Goal: Find contact information: Find contact information

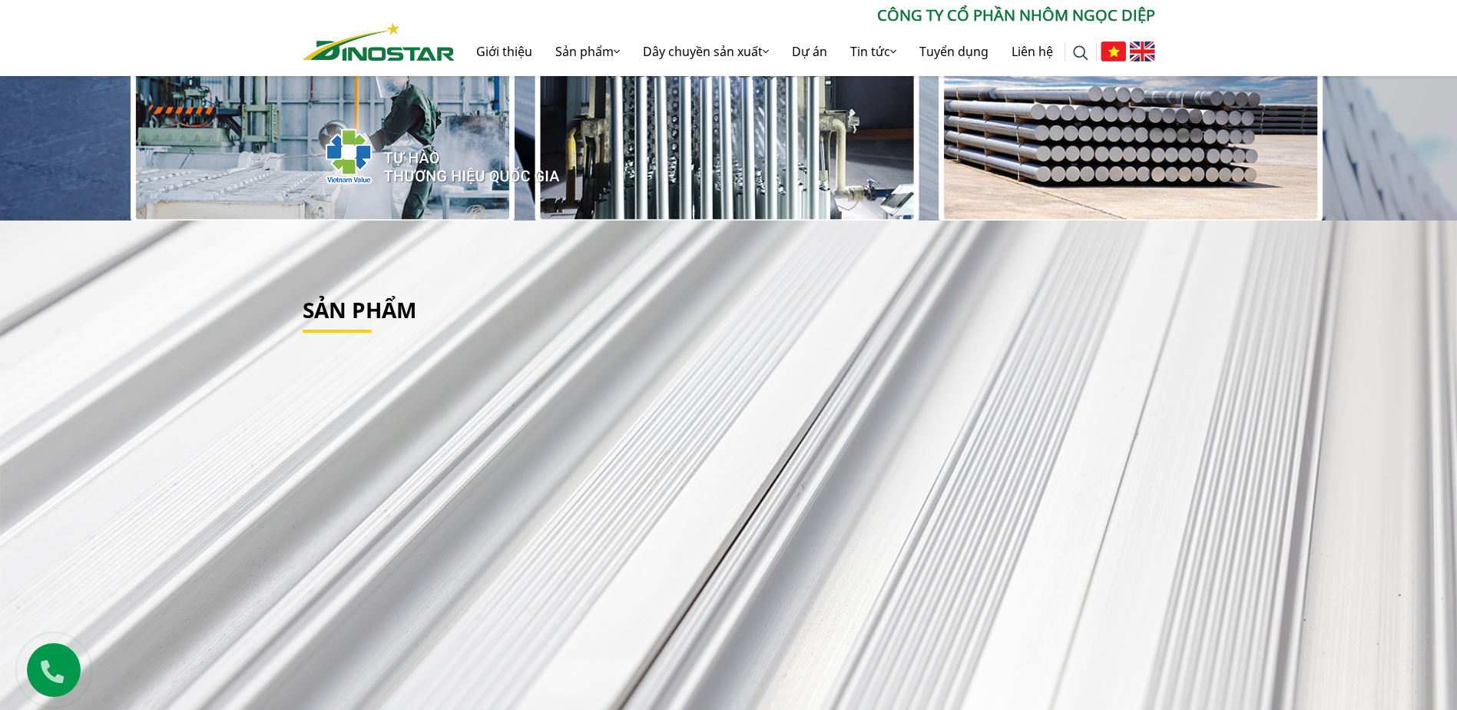
scroll to position [384, 0]
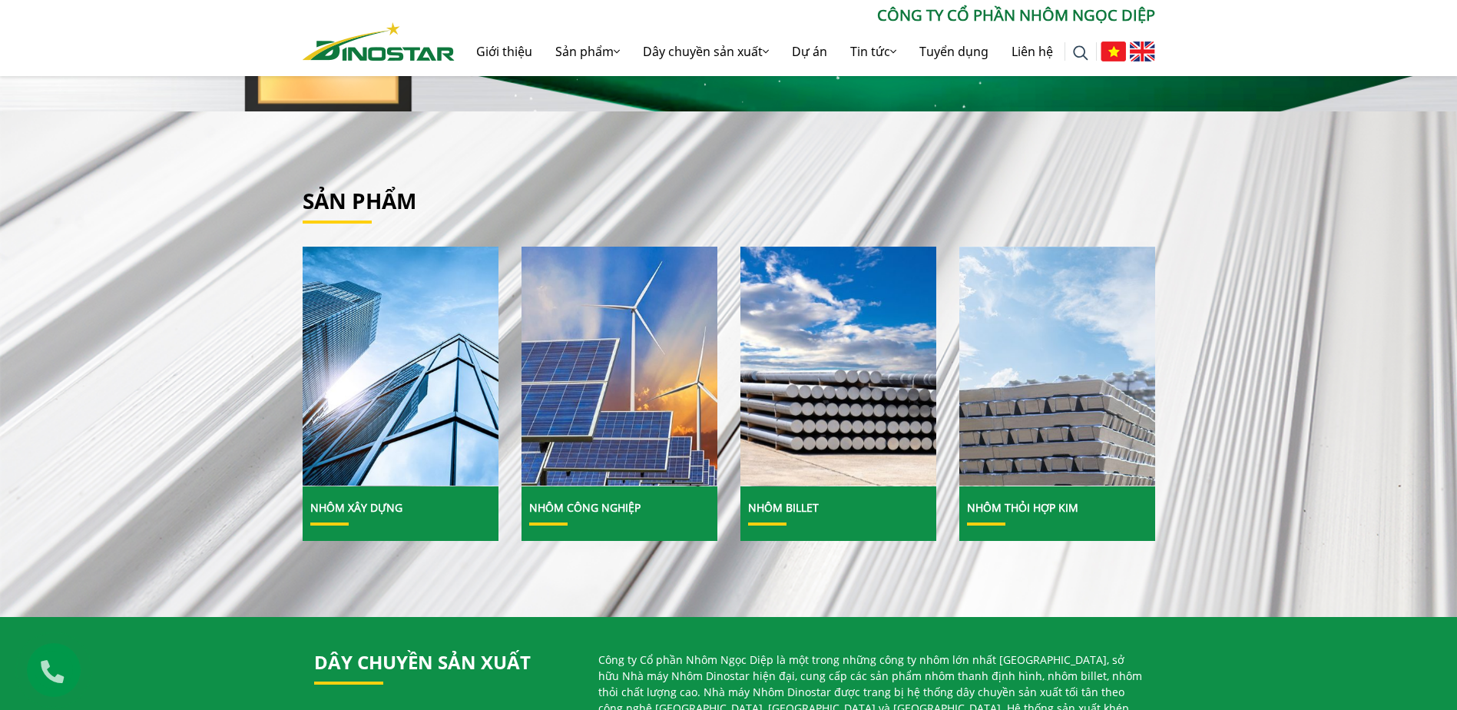
click at [931, 186] on div "Sản phẩm Nhôm Xây dựng" at bounding box center [728, 363] width 1457 height 505
click at [1148, 49] on ul at bounding box center [1126, 51] width 58 height 49
click at [1148, 58] on img at bounding box center [1142, 51] width 25 height 20
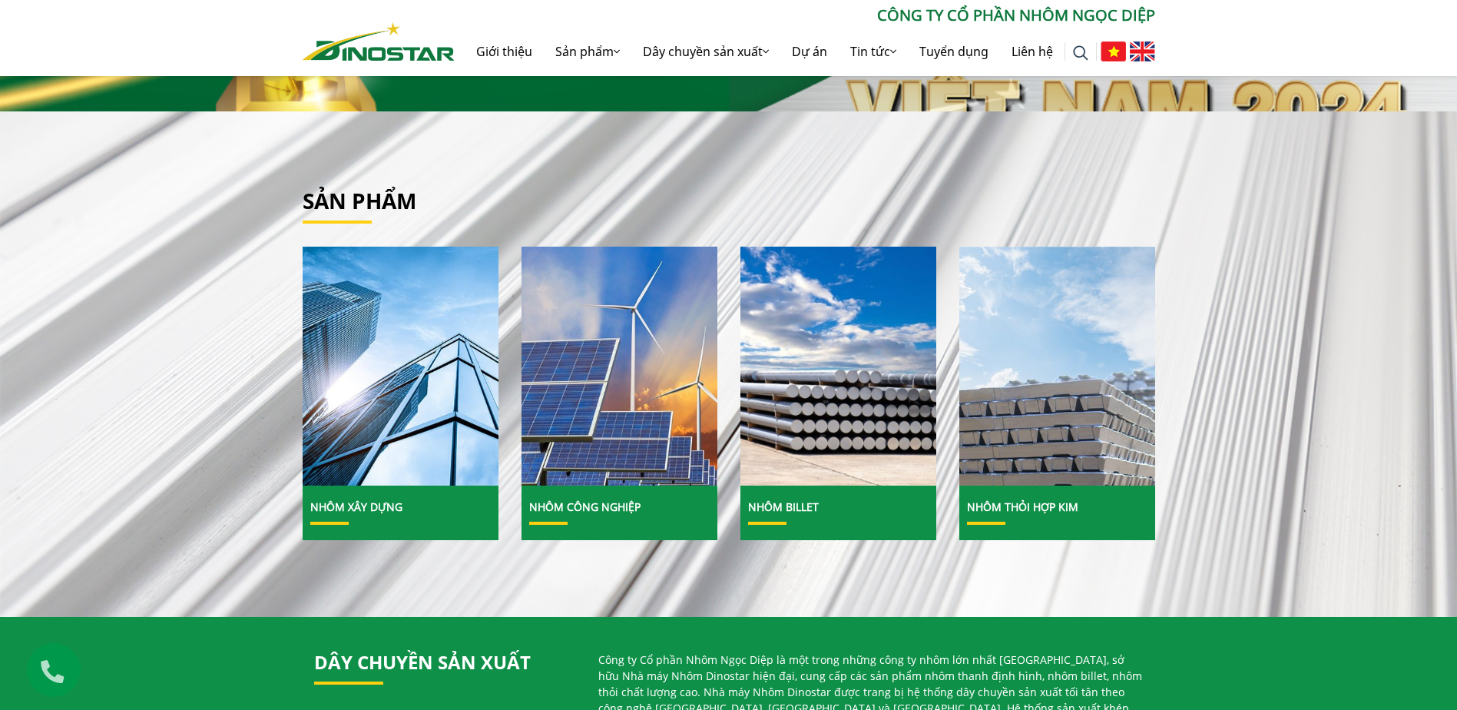
click at [1144, 60] on img at bounding box center [1142, 51] width 25 height 20
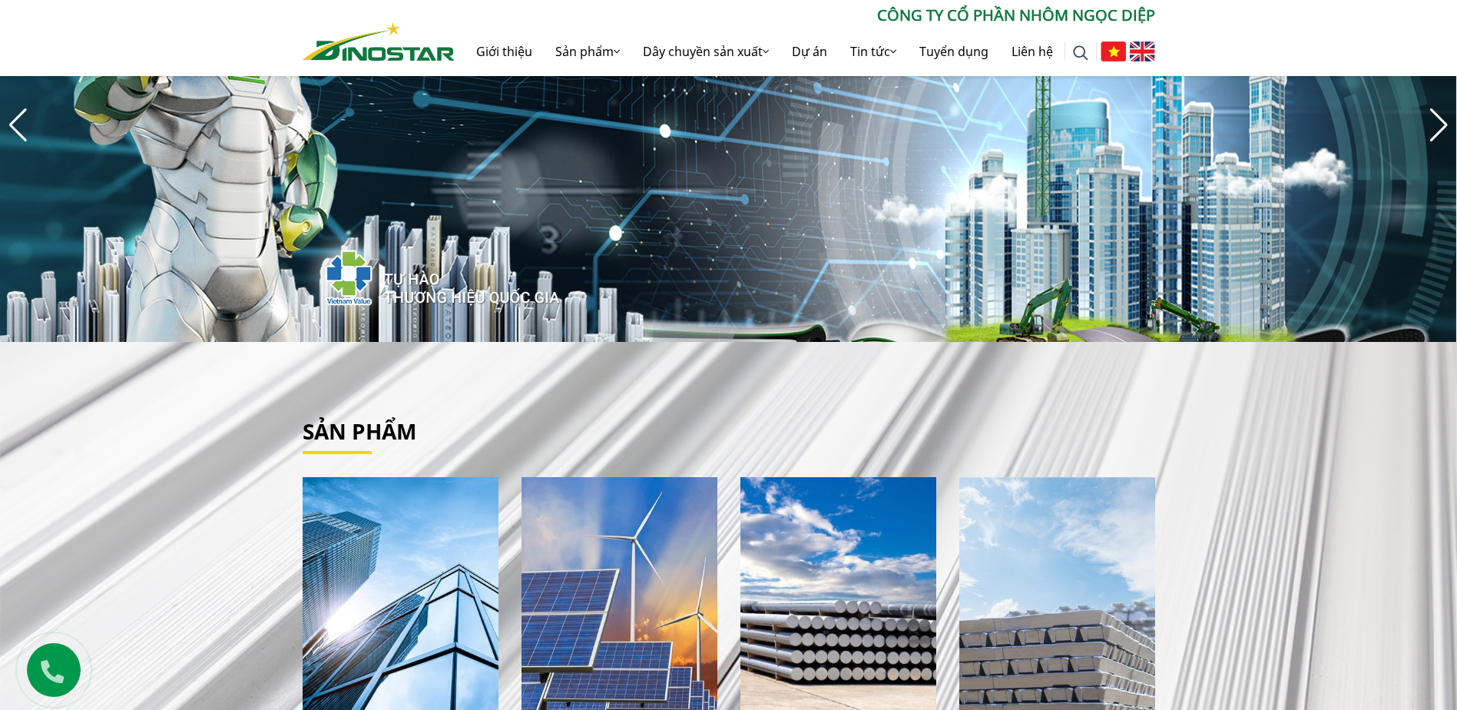
scroll to position [187, 0]
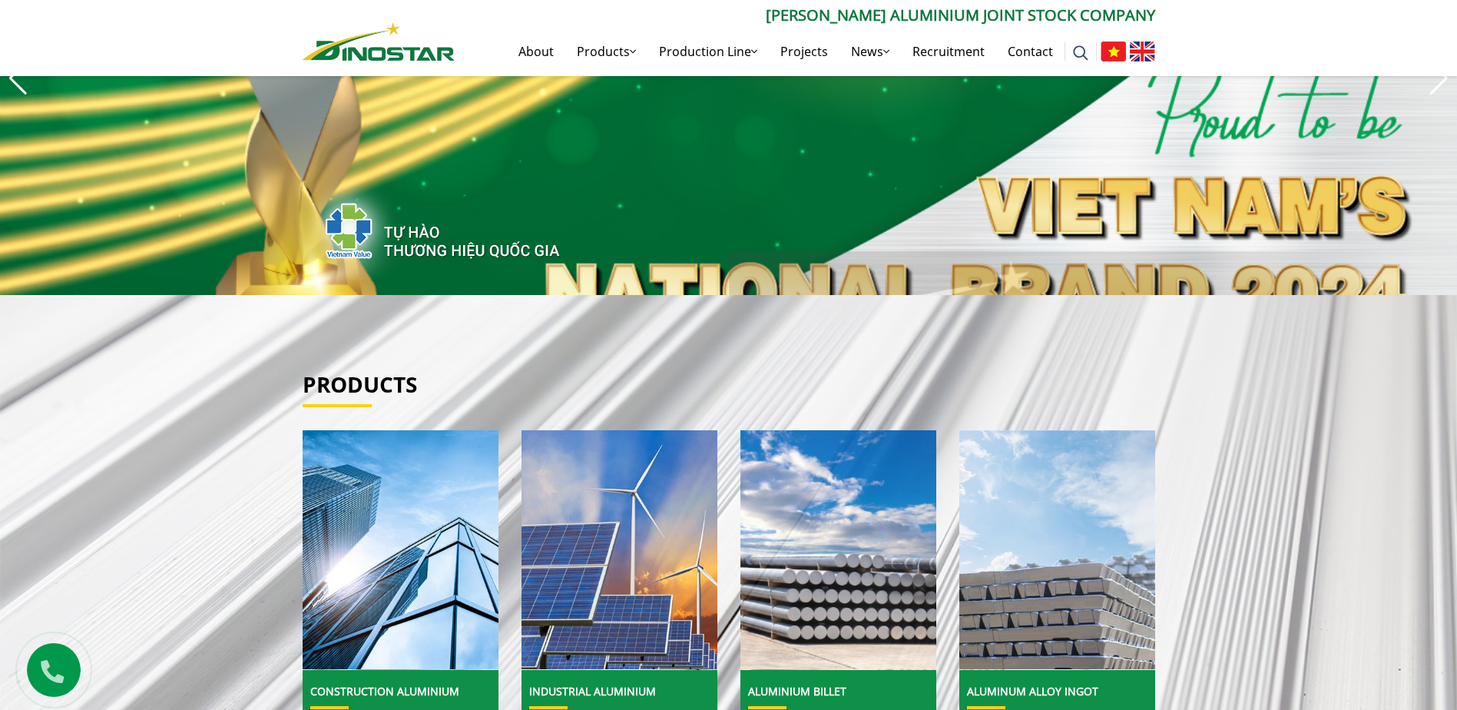
scroll to position [461, 0]
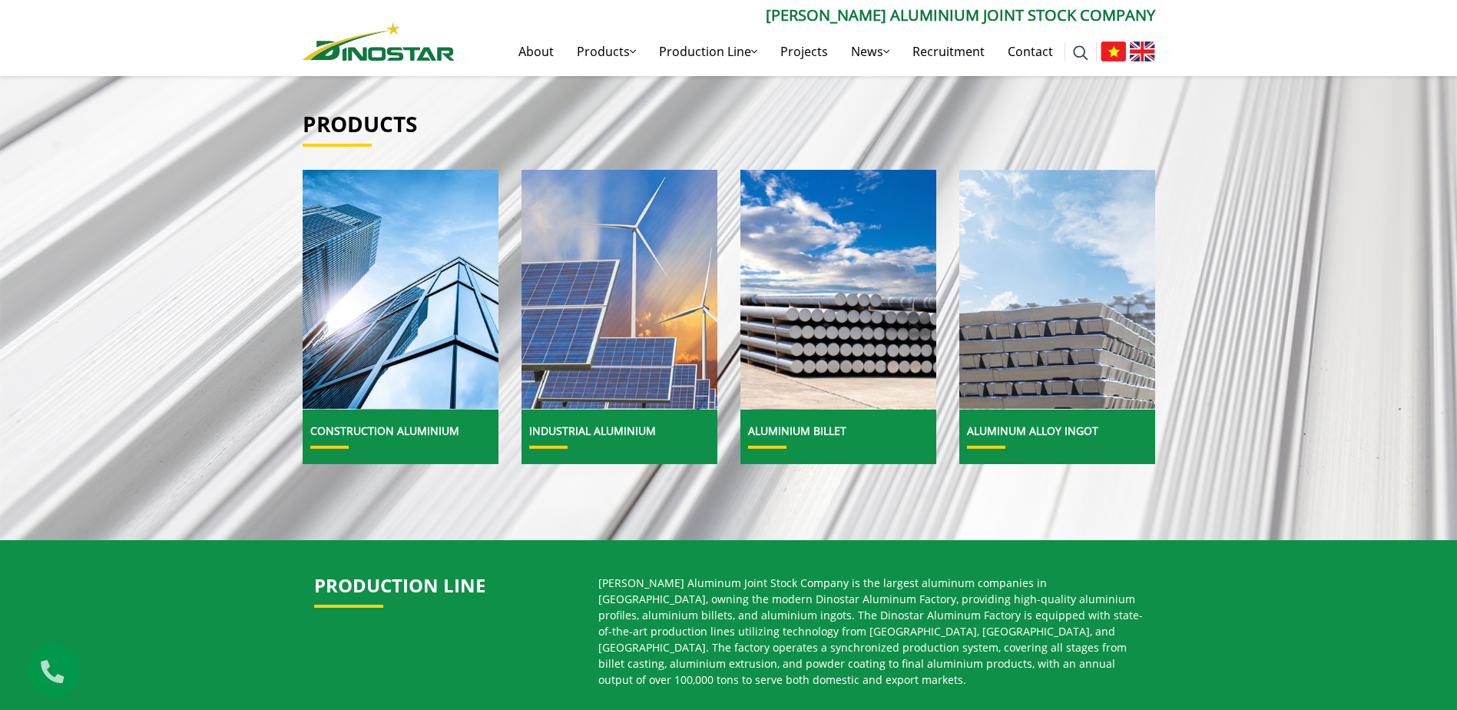
click at [655, 334] on img at bounding box center [620, 289] width 210 height 257
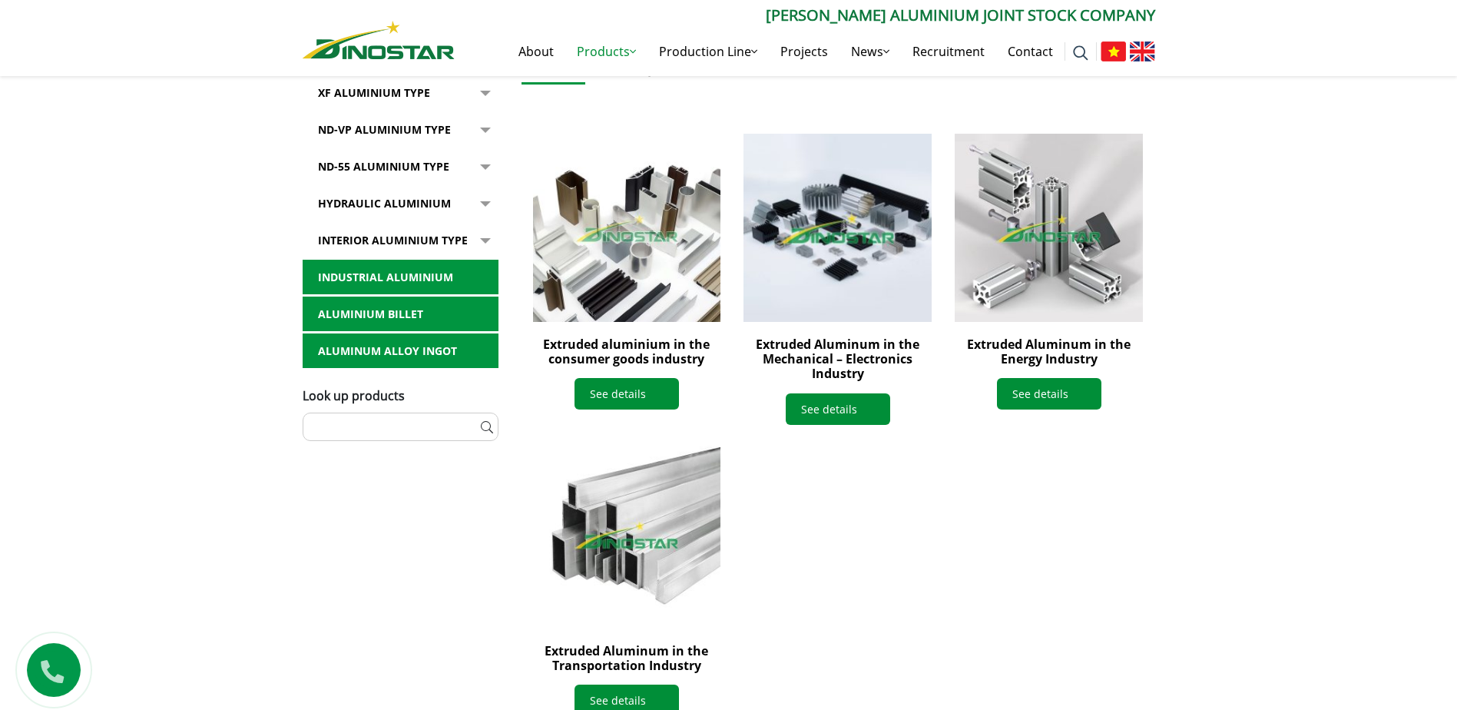
scroll to position [384, 0]
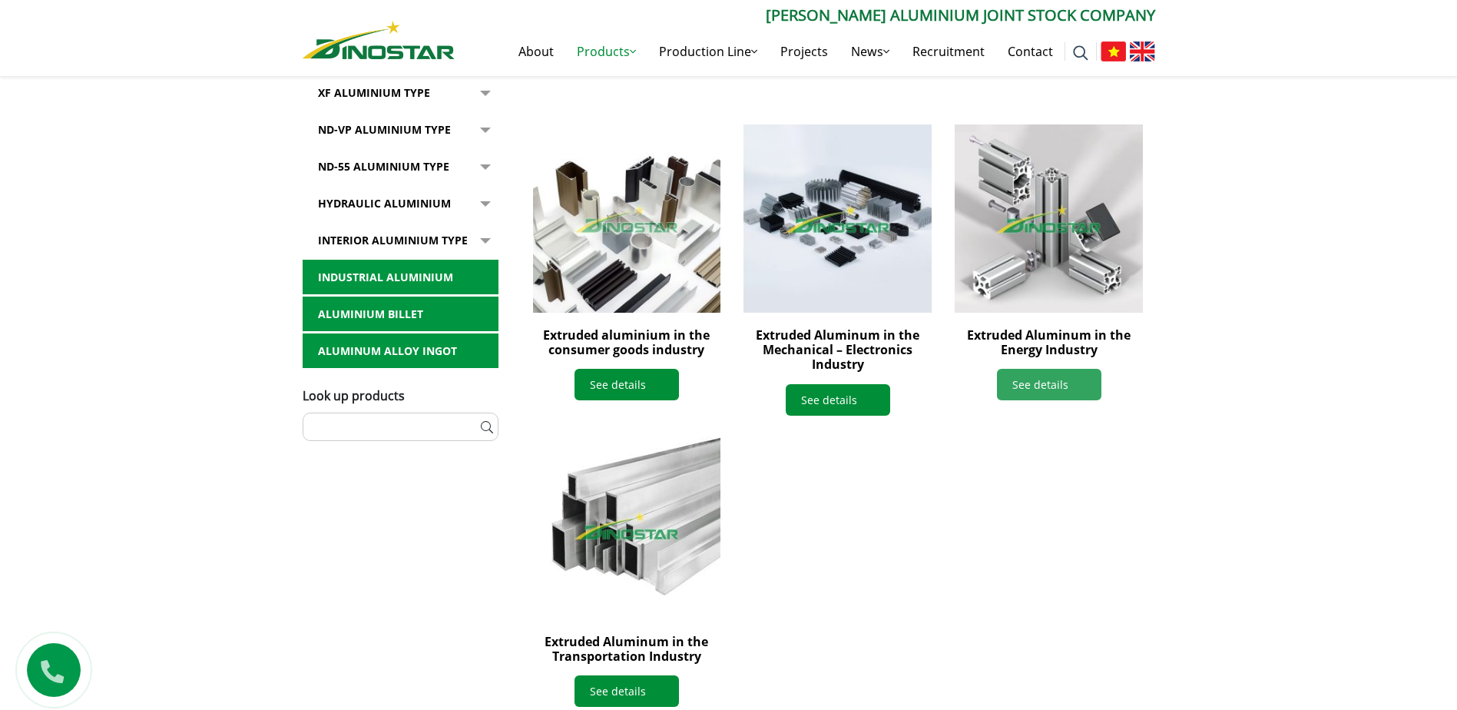
click at [1011, 389] on link "See details" at bounding box center [1049, 384] width 104 height 31
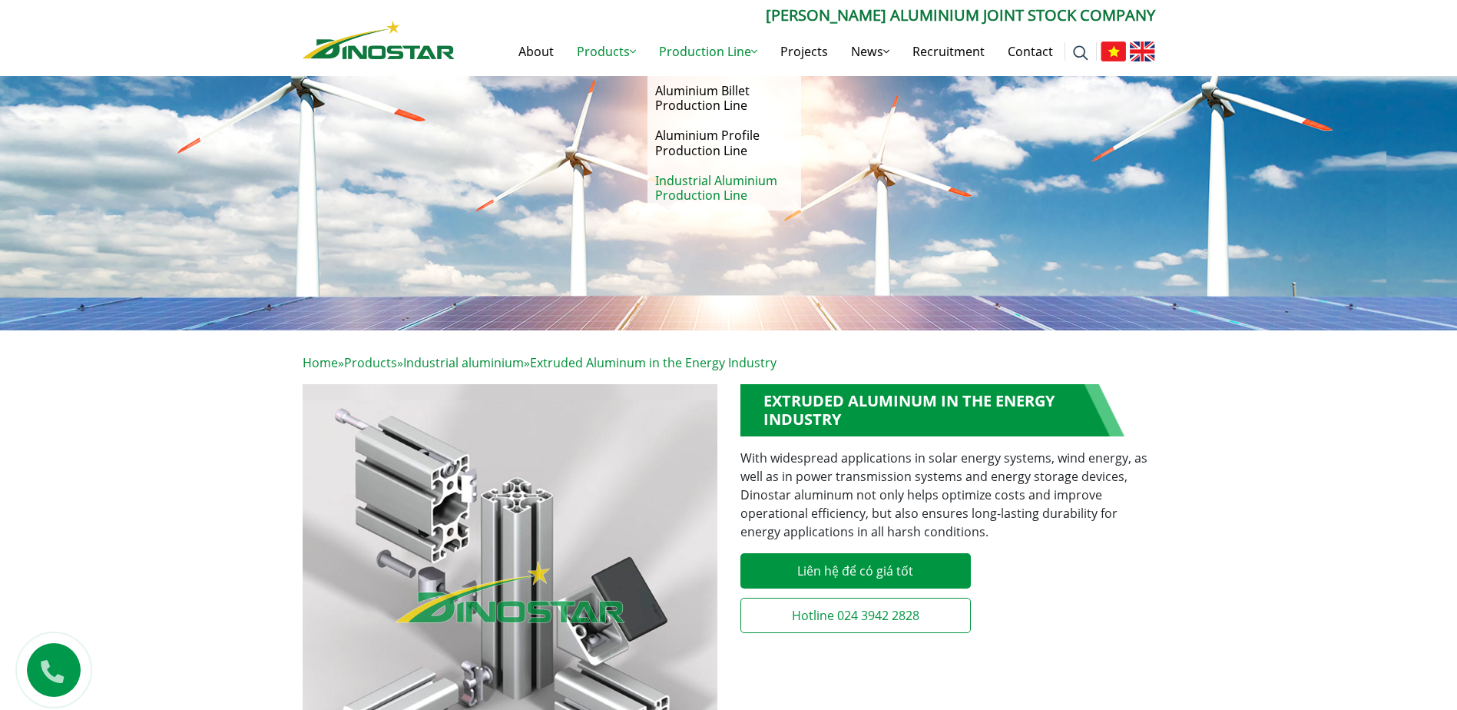
click at [751, 180] on link "Industrial Aluminium Production Line" at bounding box center [724, 188] width 154 height 45
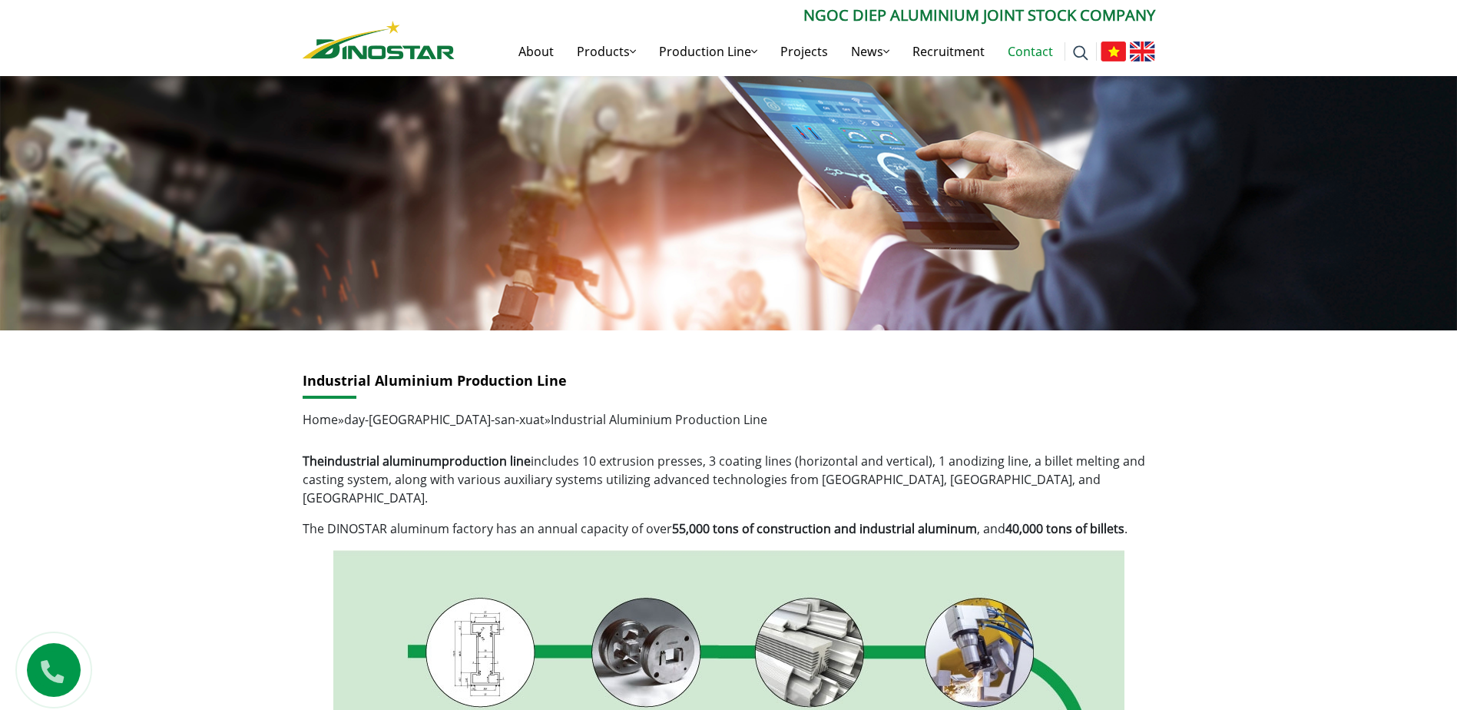
click at [1035, 55] on link "Contact" at bounding box center [1030, 51] width 68 height 49
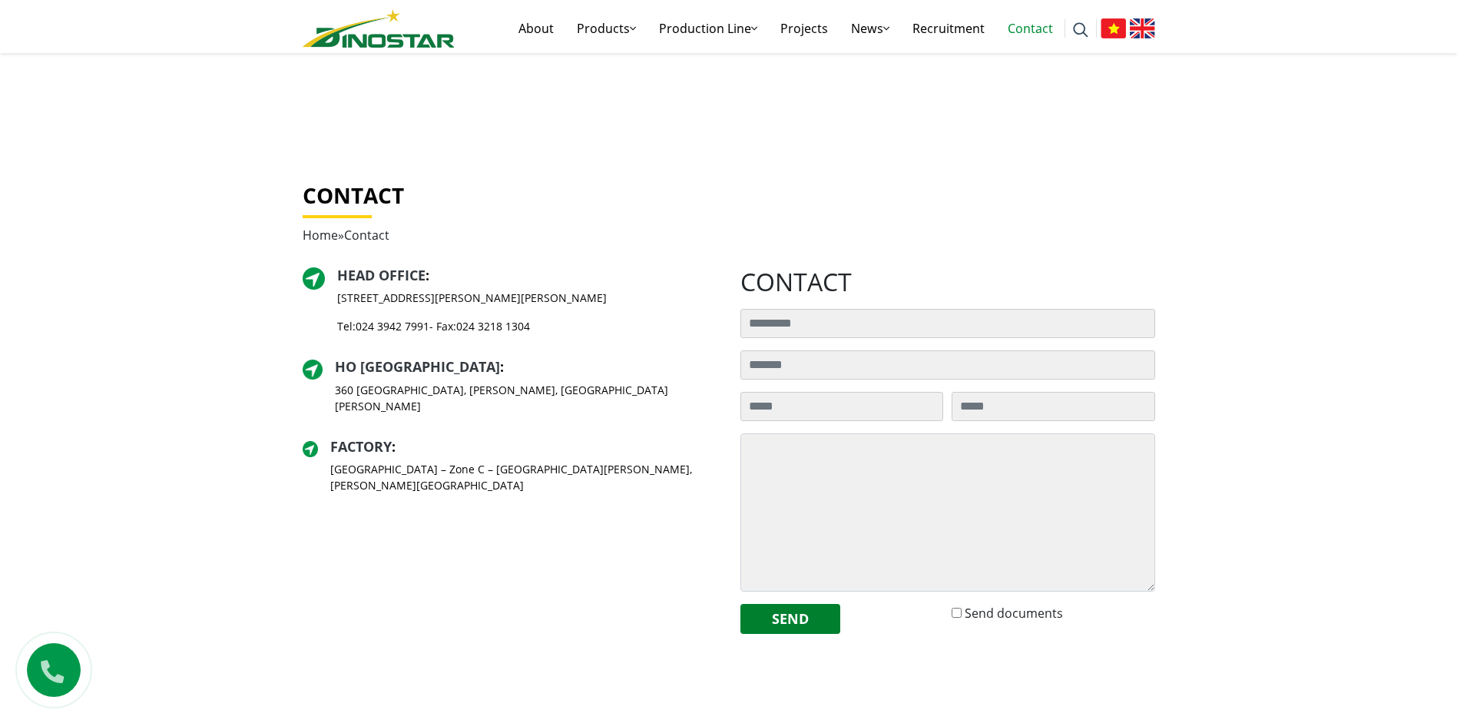
scroll to position [230, 0]
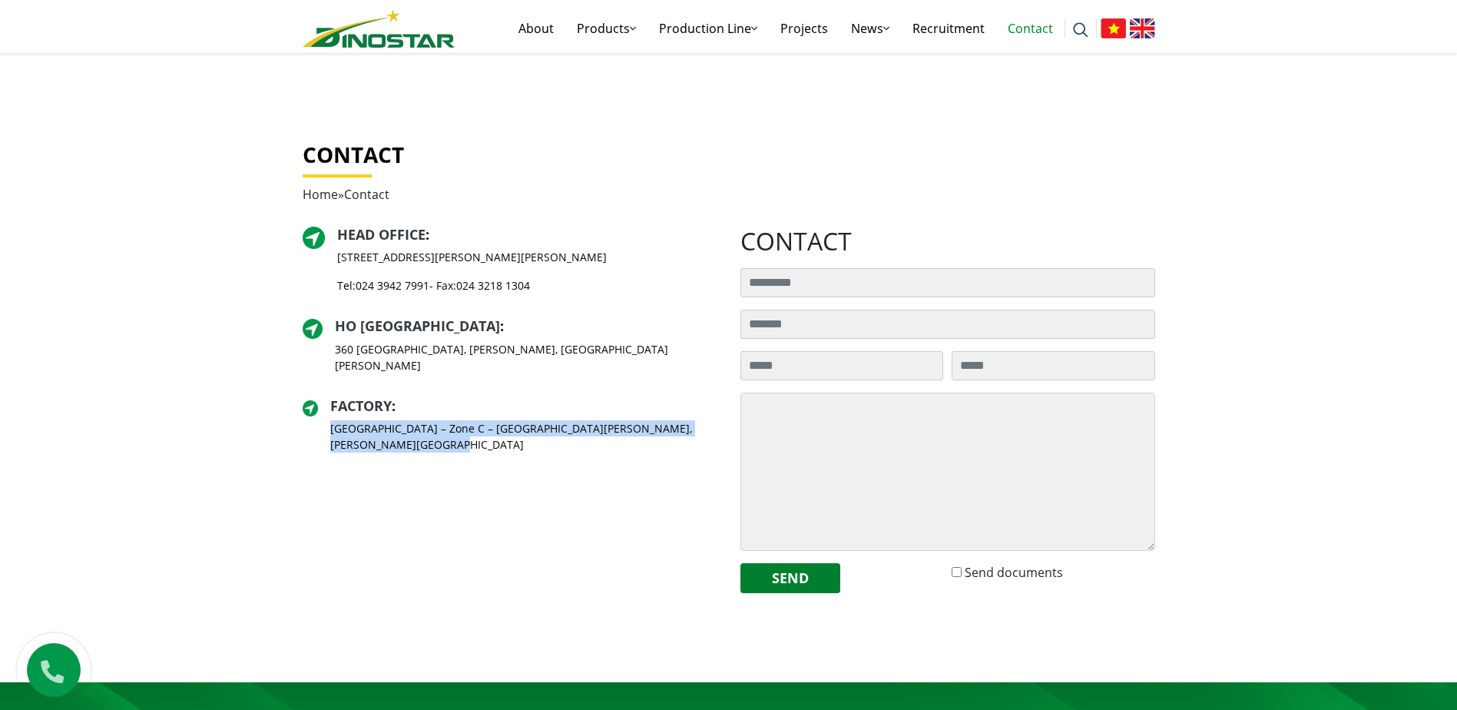
drag, startPoint x: 329, startPoint y: 410, endPoint x: 419, endPoint y: 429, distance: 92.6
click at [420, 429] on div "Factory : [GEOGRAPHIC_DATA] – Zone C – [GEOGRAPHIC_DATA][PERSON_NAME], [PERSON_…" at bounding box center [510, 432] width 415 height 68
drag, startPoint x: 419, startPoint y: 429, endPoint x: 347, endPoint y: 419, distance: 73.0
copy p "[GEOGRAPHIC_DATA] – Zone C – [GEOGRAPHIC_DATA][PERSON_NAME], [PERSON_NAME][GEOG…"
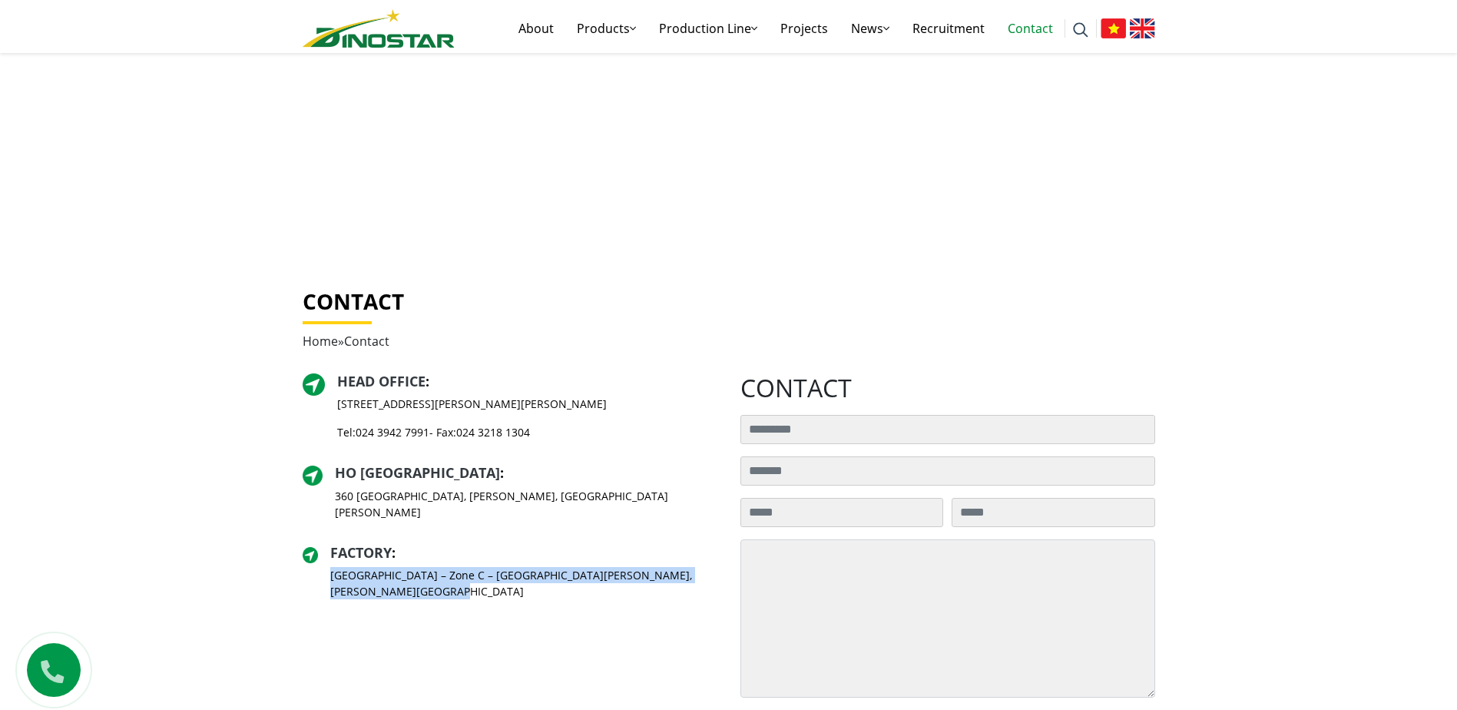
scroll to position [0, 0]
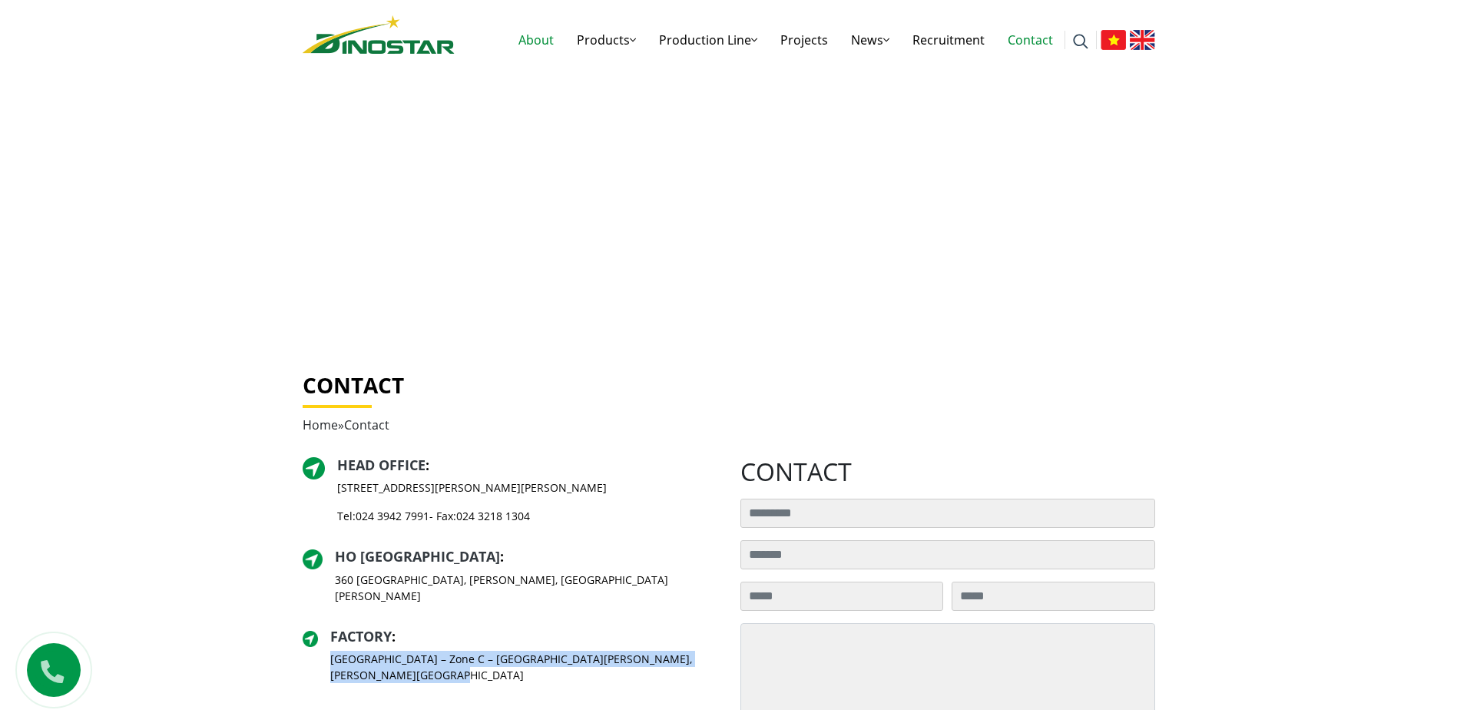
click at [524, 33] on link "About" at bounding box center [536, 39] width 58 height 49
